Goal: Information Seeking & Learning: Learn about a topic

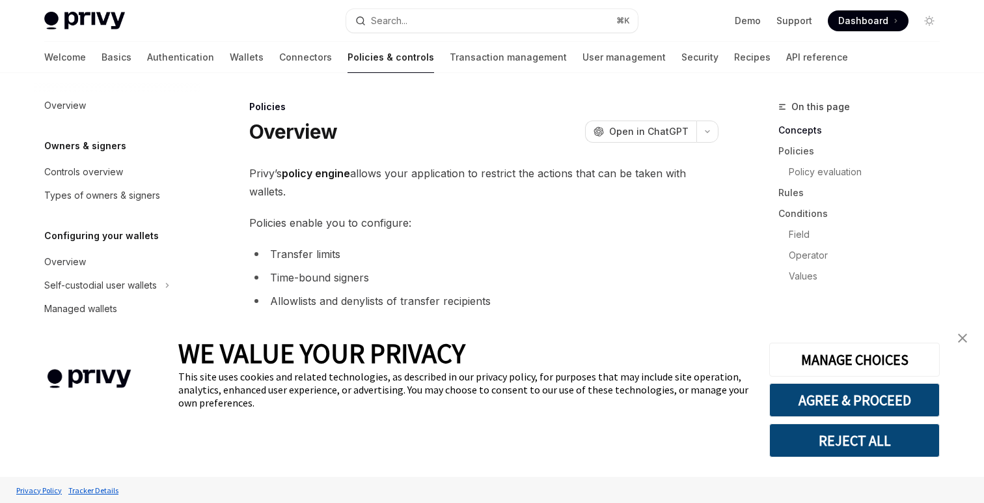
scroll to position [414, 0]
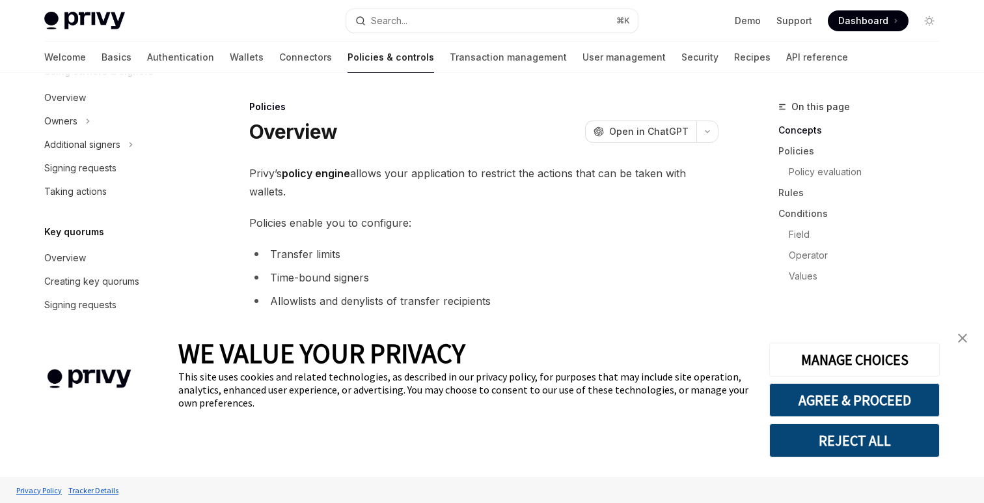
click at [292, 255] on li "Transfer limits" at bounding box center [483, 254] width 469 height 18
click at [333, 256] on li "Transfer limits" at bounding box center [483, 254] width 469 height 18
click at [284, 275] on li "Time-bound signers" at bounding box center [483, 277] width 469 height 18
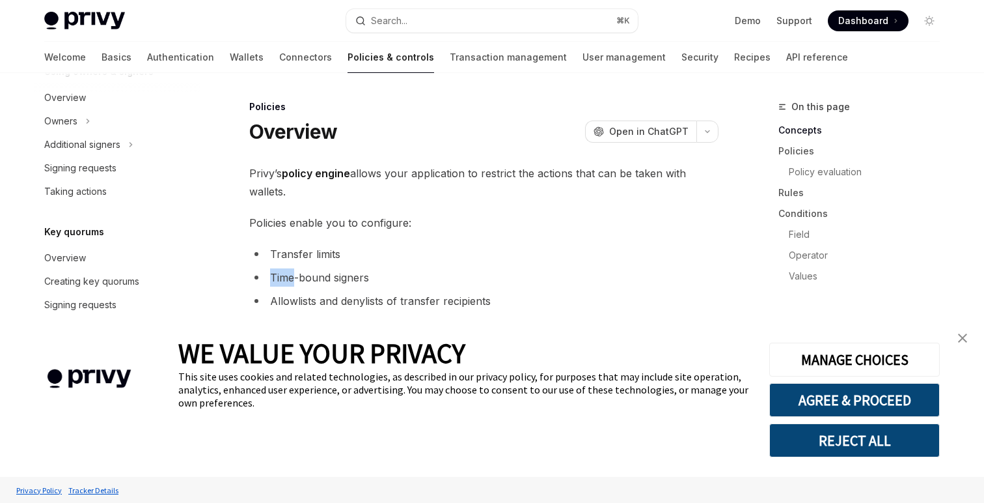
click at [284, 275] on li "Time-bound signers" at bounding box center [483, 277] width 469 height 18
click at [320, 282] on li "Time-bound signers" at bounding box center [483, 277] width 469 height 18
click at [276, 302] on li "Allowlists and denylists of transfer recipients" at bounding box center [483, 301] width 469 height 18
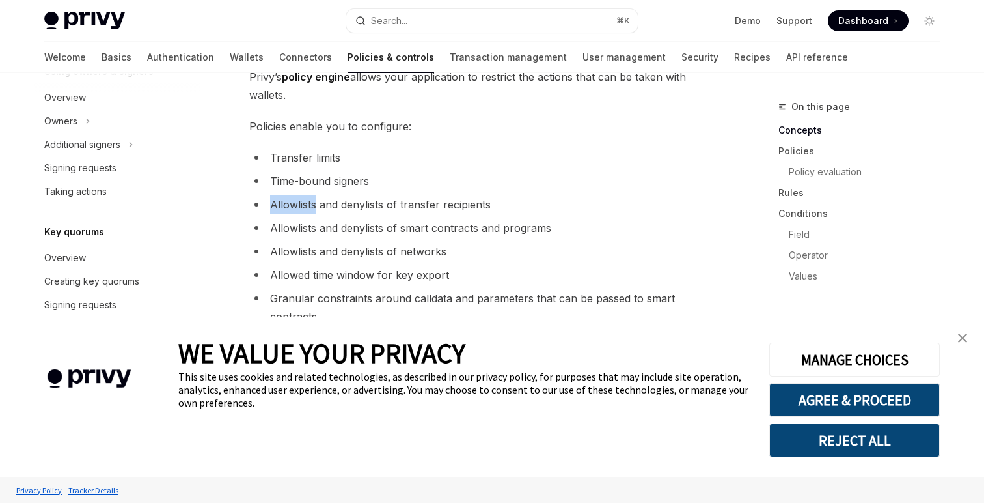
scroll to position [98, 0]
click at [282, 180] on li "Time-bound signers" at bounding box center [483, 180] width 469 height 18
click at [297, 203] on li "Allowlists and denylists of transfer recipients" at bounding box center [483, 203] width 469 height 18
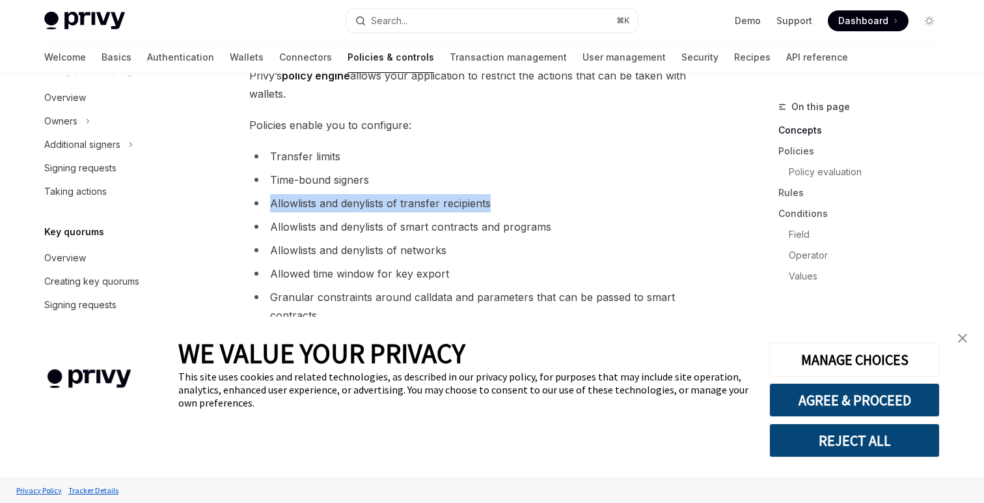
drag, startPoint x: 505, startPoint y: 202, endPoint x: 281, endPoint y: 189, distance: 224.9
click at [280, 189] on ul "Transfer limits Time-bound signers Allowlists and denylists of transfer recipie…" at bounding box center [483, 247] width 469 height 200
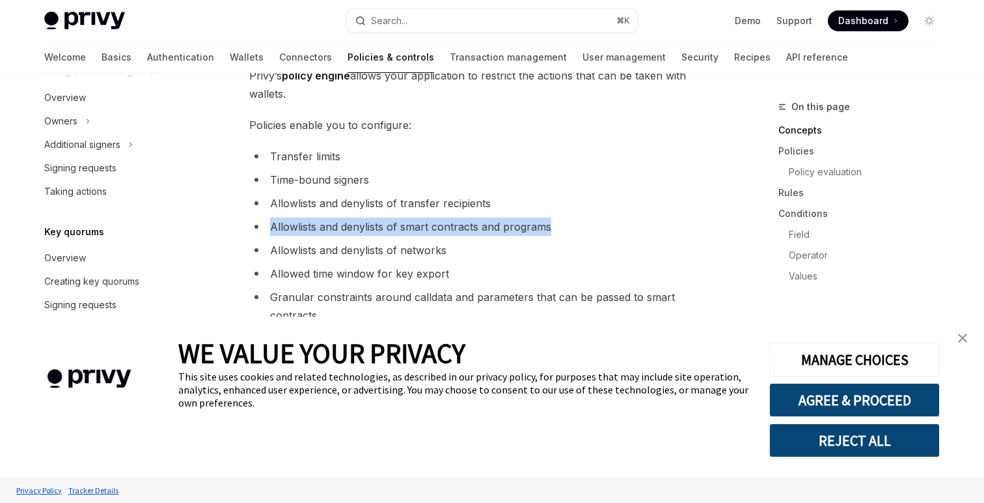
drag, startPoint x: 551, startPoint y: 227, endPoint x: 272, endPoint y: 225, distance: 278.6
click at [272, 225] on li "Allowlists and denylists of smart contracts and programs" at bounding box center [483, 226] width 469 height 18
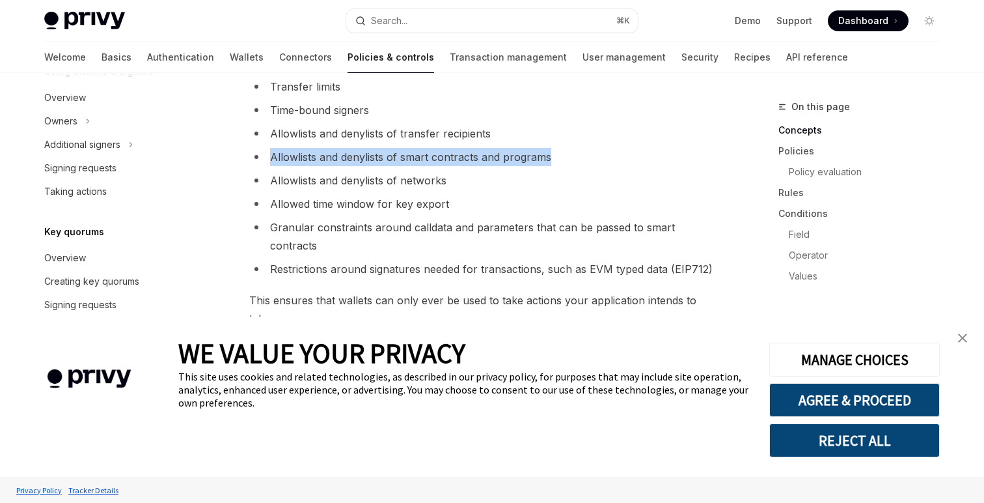
scroll to position [169, 0]
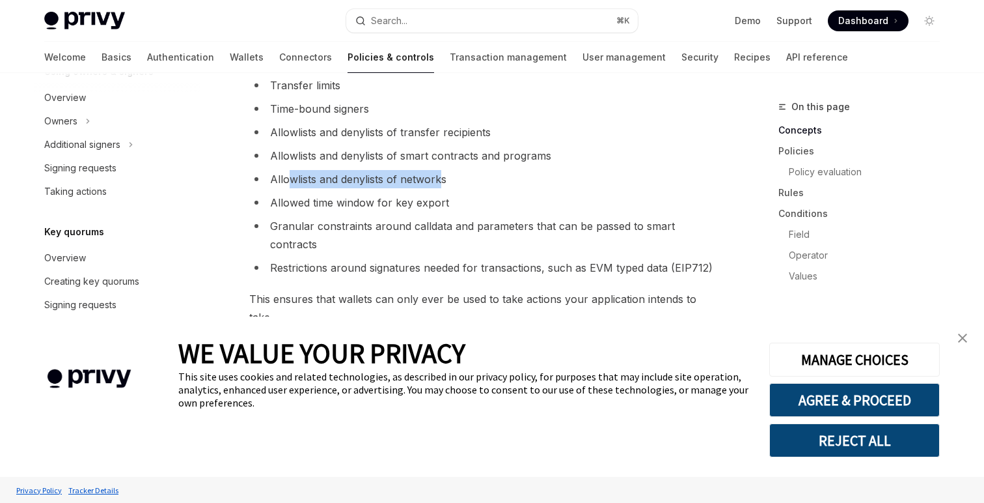
drag, startPoint x: 442, startPoint y: 177, endPoint x: 289, endPoint y: 174, distance: 153.0
click at [288, 174] on li "Allowlists and denylists of networks" at bounding box center [483, 179] width 469 height 18
click at [460, 212] on ul "Transfer limits Time-bound signers Allowlists and denylists of transfer recipie…" at bounding box center [483, 176] width 469 height 200
drag, startPoint x: 449, startPoint y: 206, endPoint x: 268, endPoint y: 209, distance: 181.0
click at [268, 208] on li "Allowed time window for key export" at bounding box center [483, 202] width 469 height 18
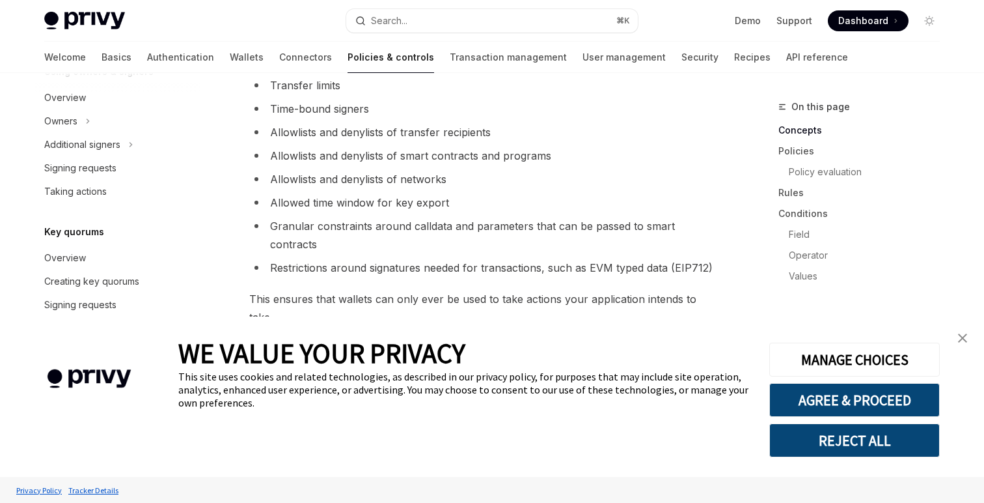
click at [319, 202] on li "Allowed time window for key export" at bounding box center [483, 202] width 469 height 18
click at [287, 228] on li "Granular constraints around calldata and parameters that can be passed to smart…" at bounding box center [483, 235] width 469 height 36
click at [345, 231] on li "Granular constraints around calldata and parameters that can be passed to smart…" at bounding box center [483, 235] width 469 height 36
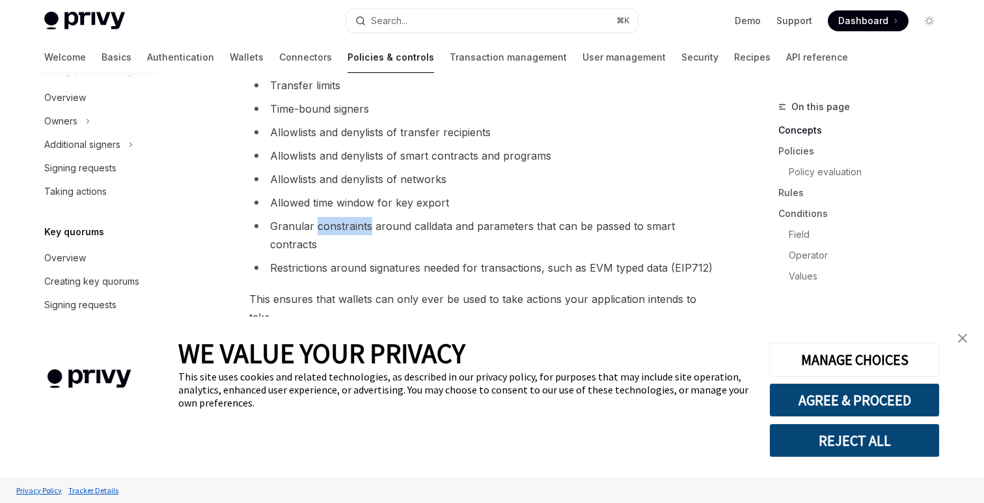
click at [345, 231] on li "Granular constraints around calldata and parameters that can be passed to smart…" at bounding box center [483, 235] width 469 height 36
click at [388, 228] on li "Granular constraints around calldata and parameters that can be passed to smart…" at bounding box center [483, 235] width 469 height 36
click at [443, 228] on li "Granular constraints around calldata and parameters that can be passed to smart…" at bounding box center [483, 235] width 469 height 36
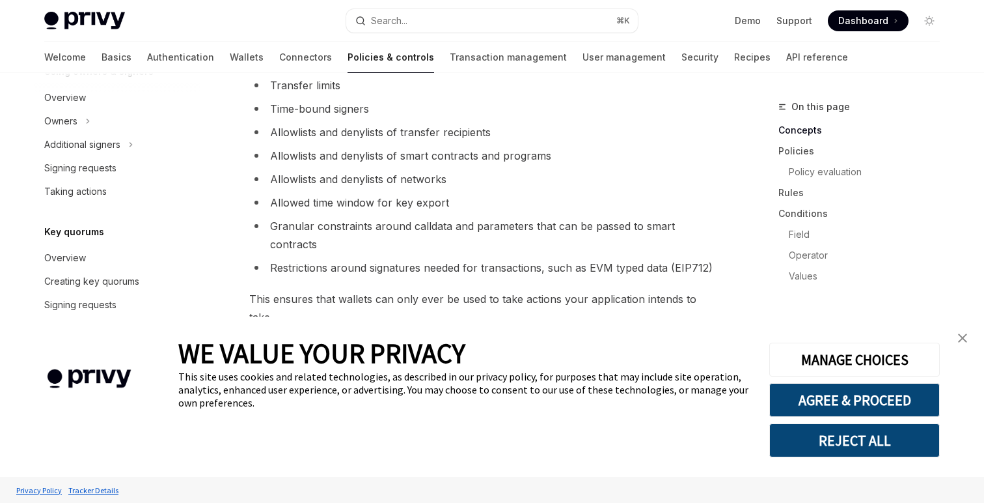
click at [292, 258] on li "Restrictions around signatures needed for transactions, such as EVM typed data …" at bounding box center [483, 267] width 469 height 18
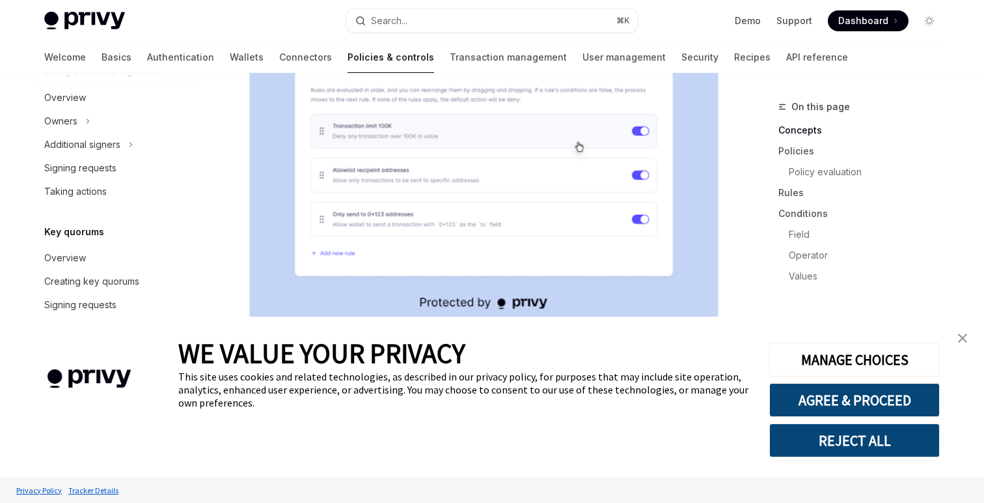
scroll to position [0, 0]
